Goal: Task Accomplishment & Management: Complete application form

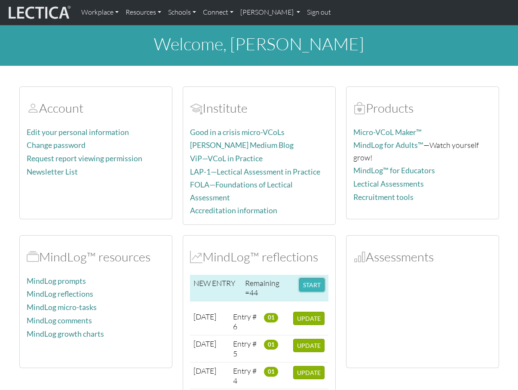
click at [310, 283] on button "START" at bounding box center [311, 284] width 25 height 13
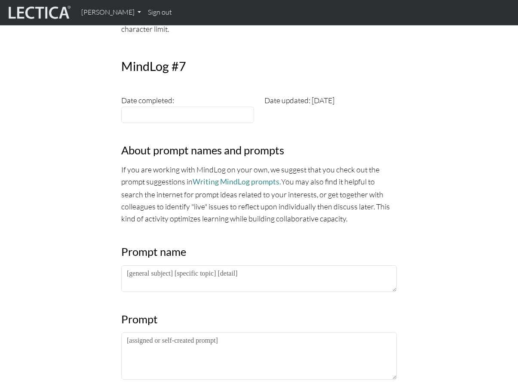
scroll to position [280, 0]
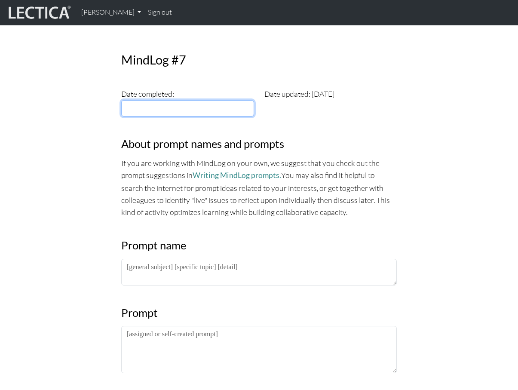
type input "[DATE]"
click at [184, 108] on input "[DATE]" at bounding box center [187, 108] width 133 height 16
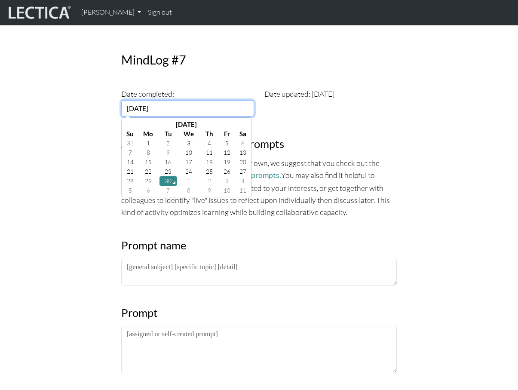
drag, startPoint x: 167, startPoint y: 186, endPoint x: 169, endPoint y: 181, distance: 5.9
click at [169, 181] on tbody "31 1 2 3 4 5 6 7 8 9 10 11 12 13 14 15 16 17 18 19 20 21 22 23 24 25 26 27 28 2…" at bounding box center [186, 167] width 126 height 57
click at [169, 181] on td "30" at bounding box center [169, 180] width 18 height 9
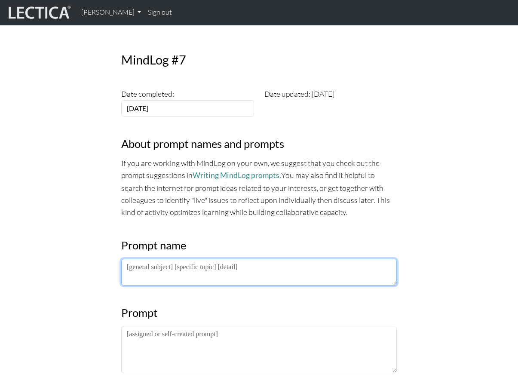
click at [170, 272] on textarea at bounding box center [259, 272] width 276 height 27
type textarea "LDP 2025"
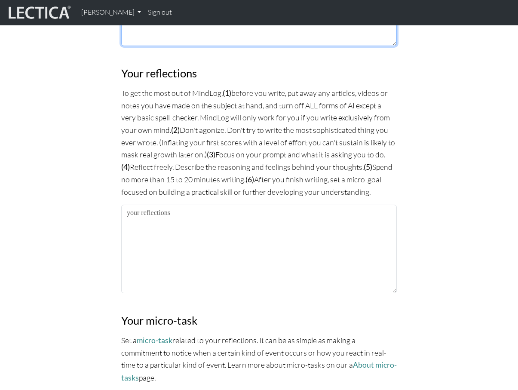
scroll to position [629, 0]
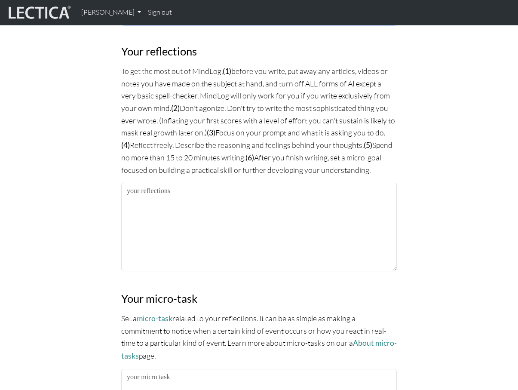
type textarea "What I'm noticing is What I'm noticing about what I'm noticing is"
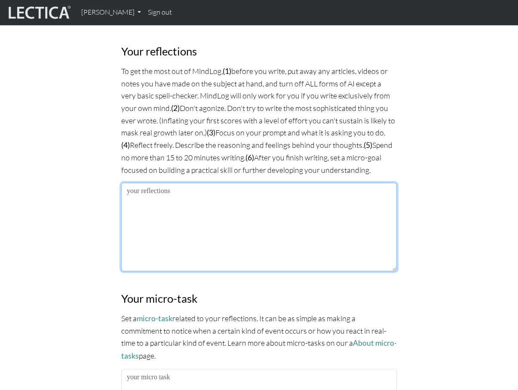
click at [171, 235] on textarea at bounding box center [259, 227] width 276 height 89
paste textarea "[DATE] I was doing a Q3 check-in and must have missed cues because everything s…"
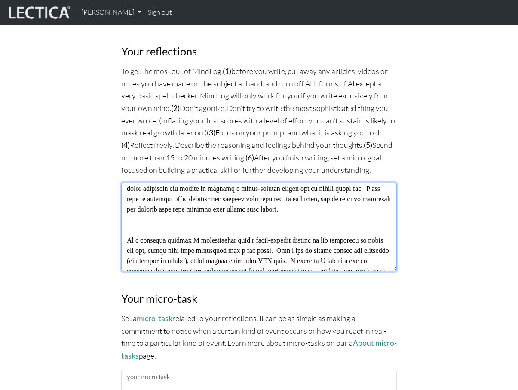
click at [142, 231] on textarea at bounding box center [259, 227] width 276 height 89
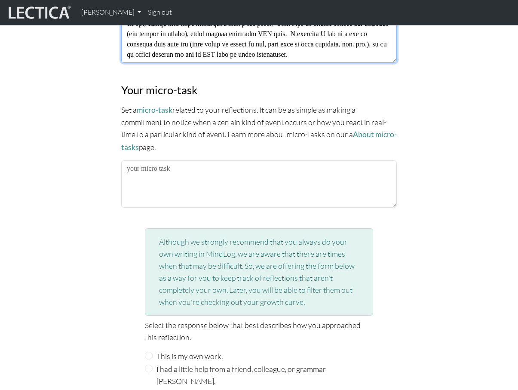
scroll to position [842, 0]
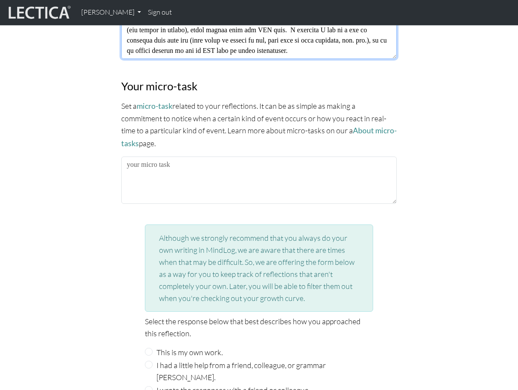
type textarea "[DATE] I was doing a Q3 check-in and must have missed cues because everything s…"
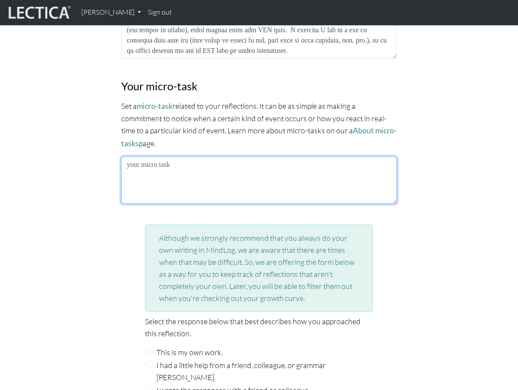
click at [173, 169] on textarea at bounding box center [259, 180] width 276 height 47
type textarea "N"
type textarea "Noticing tone at meeting outset, and practicing influencing it"
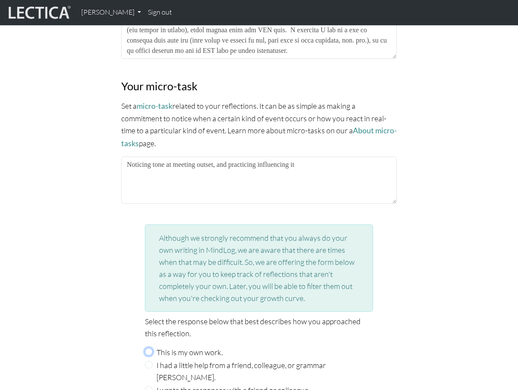
click at [152, 348] on input "This is my own work." at bounding box center [149, 352] width 8 height 8
radio input "true"
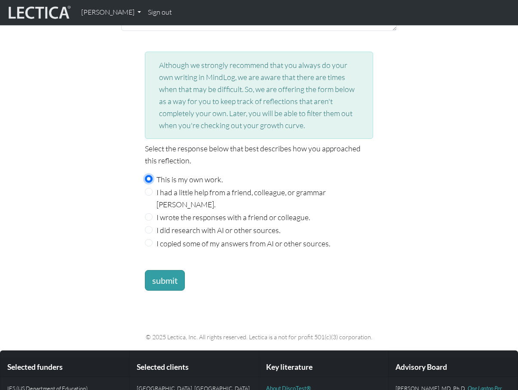
scroll to position [1098, 0]
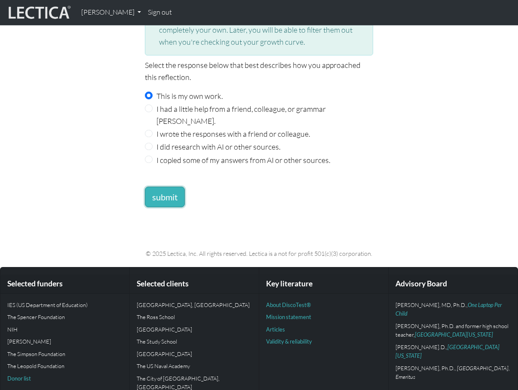
click at [157, 187] on button "submit" at bounding box center [165, 197] width 40 height 21
